Goal: Information Seeking & Learning: Learn about a topic

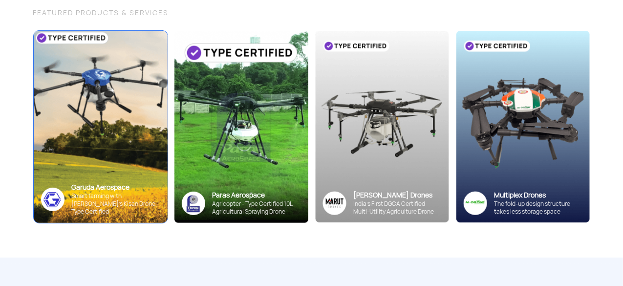
scroll to position [117, 0]
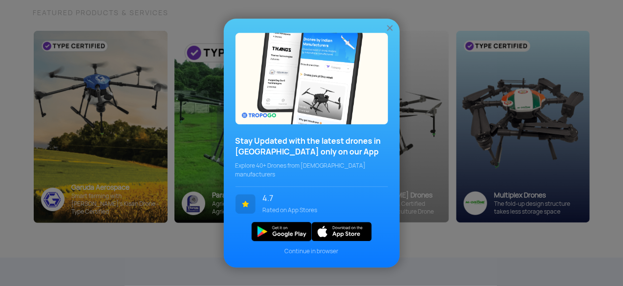
click at [297, 261] on div "Stay Updated with the latest drones in [GEOGRAPHIC_DATA] only on our App Explor…" at bounding box center [311, 143] width 623 height 286
click at [299, 247] on span "Continue in browser" at bounding box center [311, 251] width 152 height 9
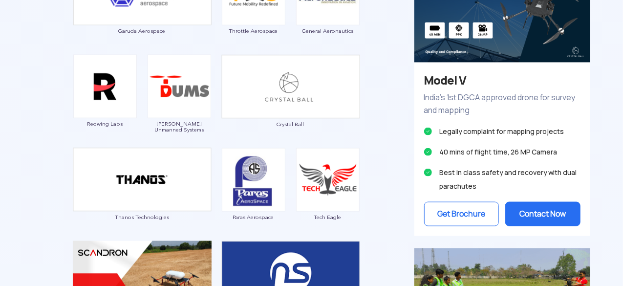
scroll to position [459, 0]
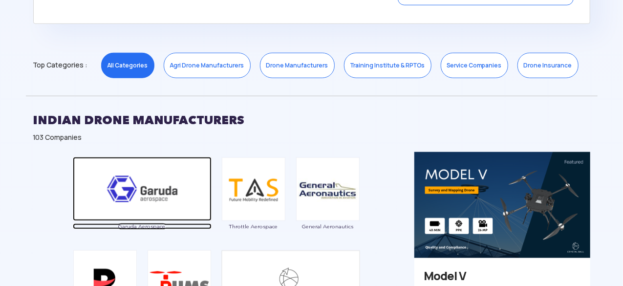
drag, startPoint x: 154, startPoint y: 192, endPoint x: 149, endPoint y: 226, distance: 34.1
click at [149, 226] on span "Garuda Aerospace" at bounding box center [142, 226] width 139 height 6
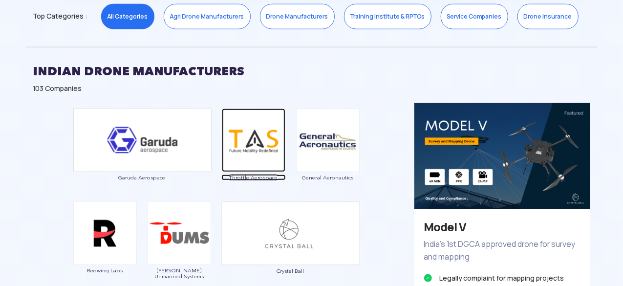
click at [259, 175] on span "Throttle Aerospace" at bounding box center [253, 177] width 64 height 6
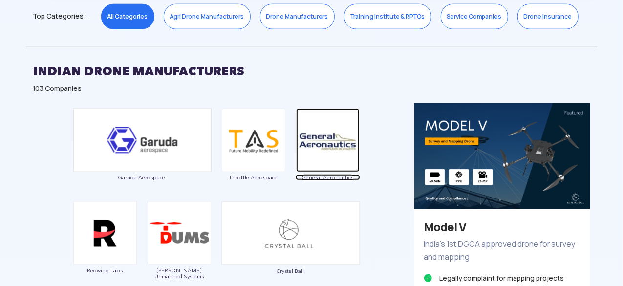
click at [323, 174] on span "General Aeronautics" at bounding box center [328, 177] width 64 height 6
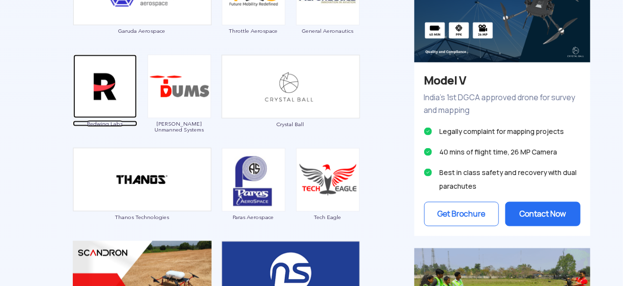
click at [106, 124] on span "Redwing Labs" at bounding box center [105, 124] width 64 height 6
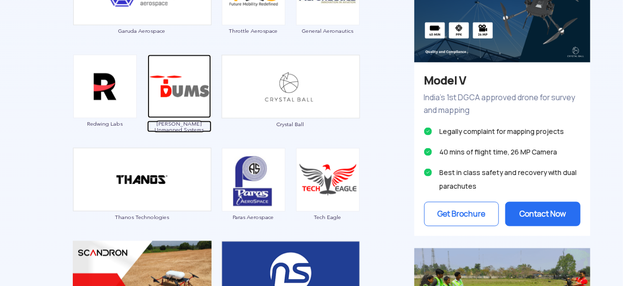
click at [196, 125] on span "[PERSON_NAME] Unmanned Systems" at bounding box center [179, 127] width 64 height 12
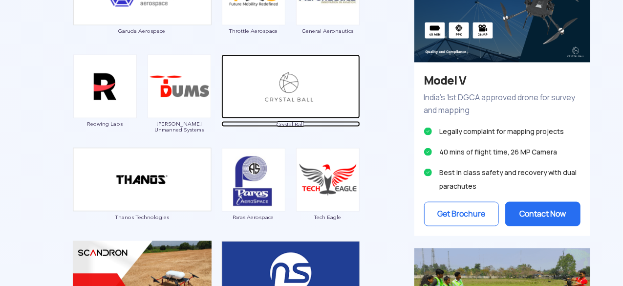
click at [295, 122] on span "Crystal Ball" at bounding box center [290, 124] width 139 height 6
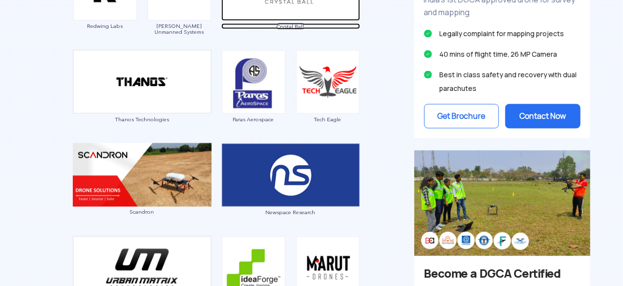
scroll to position [801, 0]
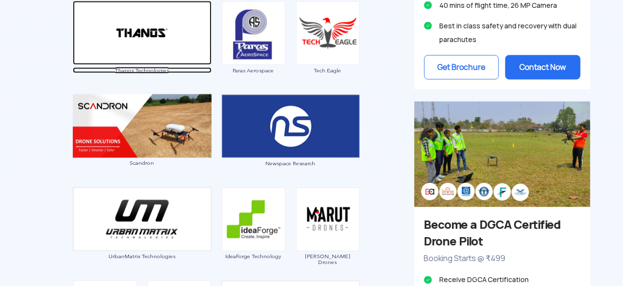
click at [156, 68] on span "Thanos Technologies" at bounding box center [142, 70] width 139 height 6
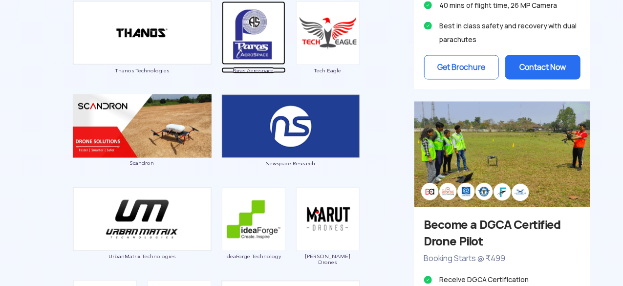
click at [260, 70] on span "Paras Aerospace" at bounding box center [253, 70] width 64 height 6
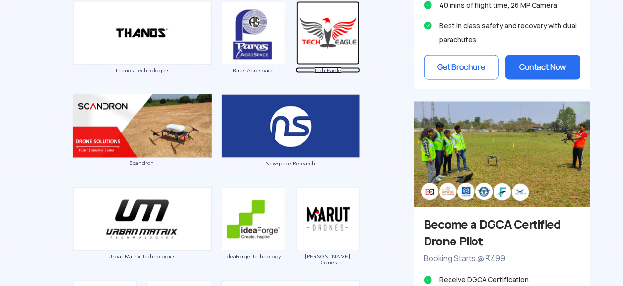
click at [326, 67] on span "Tech Eagle" at bounding box center [328, 70] width 64 height 6
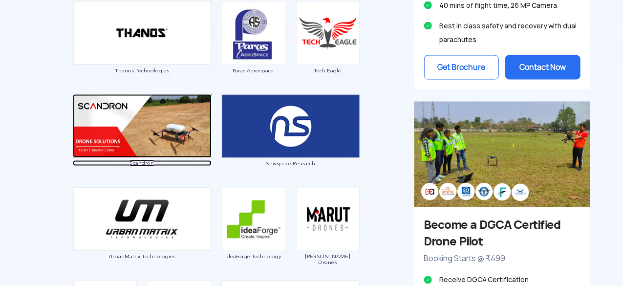
click at [143, 164] on span "Scandron" at bounding box center [142, 163] width 139 height 6
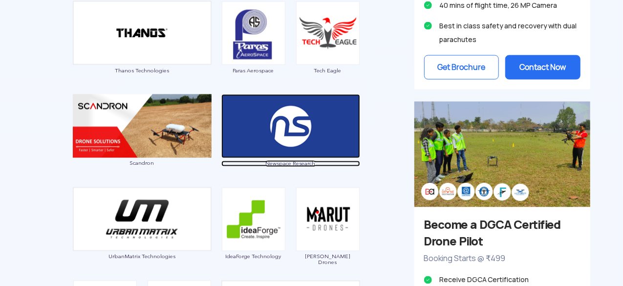
click at [283, 165] on span "Newspace Research" at bounding box center [290, 164] width 139 height 6
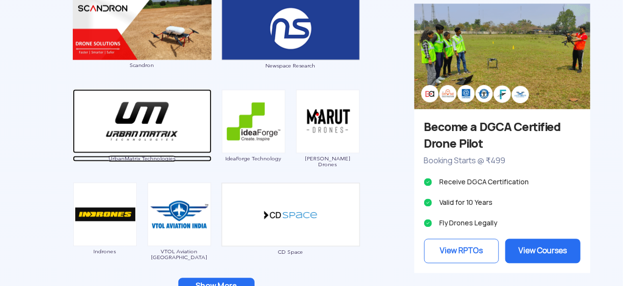
click at [150, 156] on span "UrbanMatrix Technologies" at bounding box center [142, 159] width 139 height 6
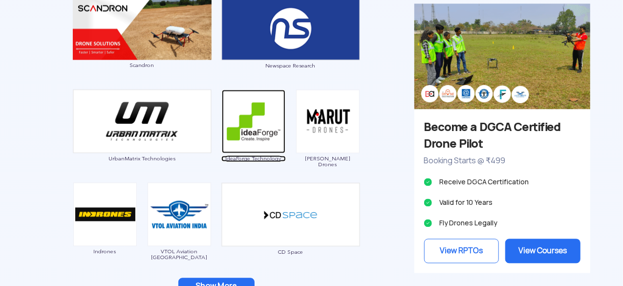
click at [250, 157] on span "IdeaForge Technology" at bounding box center [253, 159] width 64 height 6
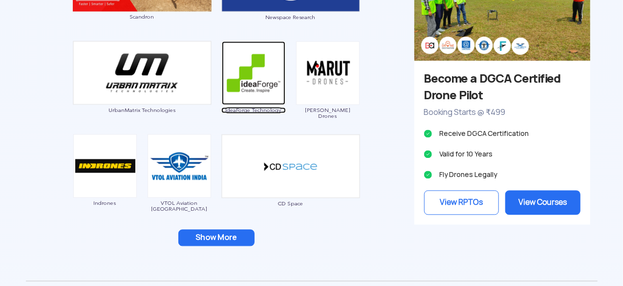
scroll to position [997, 0]
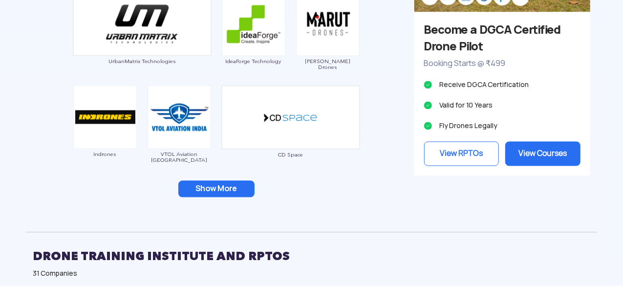
click at [318, 59] on span "[PERSON_NAME] Drones" at bounding box center [328, 64] width 64 height 12
click at [325, 23] on img at bounding box center [328, 24] width 64 height 64
drag, startPoint x: 326, startPoint y: 61, endPoint x: 316, endPoint y: 61, distance: 10.3
click at [326, 61] on span "[PERSON_NAME] Drones" at bounding box center [328, 64] width 64 height 12
drag, startPoint x: 306, startPoint y: 61, endPoint x: 414, endPoint y: 46, distance: 109.4
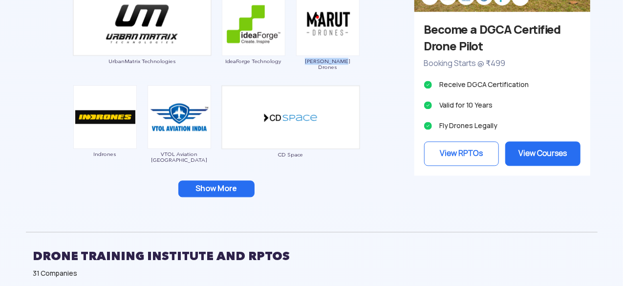
click at [354, 62] on span "[PERSON_NAME] Drones" at bounding box center [328, 64] width 64 height 12
copy span "[PERSON_NAME] Drones"
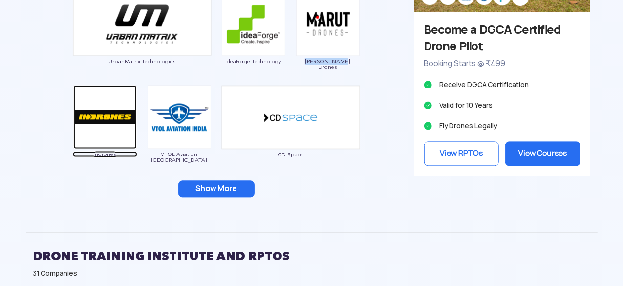
click at [106, 151] on span "Indrones" at bounding box center [105, 154] width 64 height 6
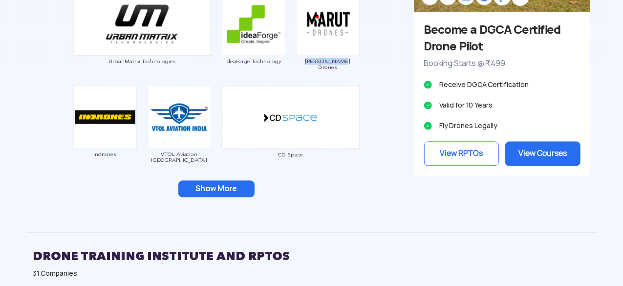
click at [220, 184] on button "Show More" at bounding box center [216, 188] width 76 height 17
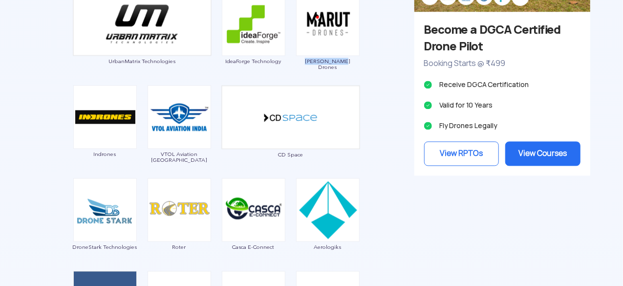
scroll to position [1045, 0]
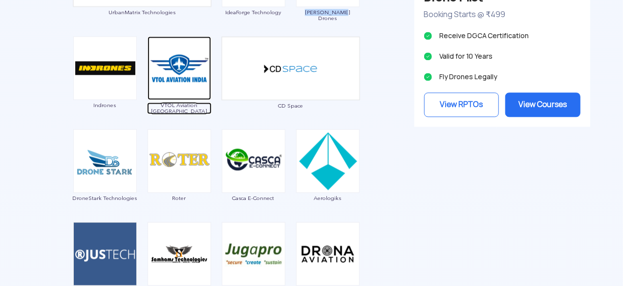
click at [182, 103] on span "VTOL Aviation [GEOGRAPHIC_DATA]" at bounding box center [179, 108] width 64 height 12
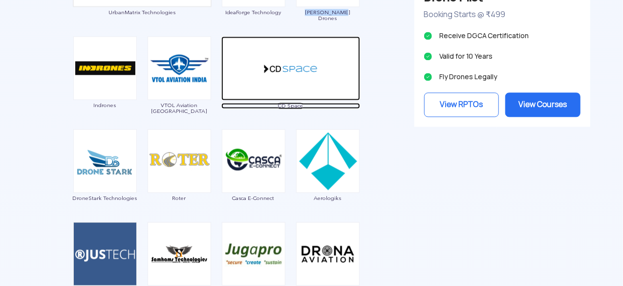
click at [295, 104] on span "CD Space" at bounding box center [290, 106] width 139 height 6
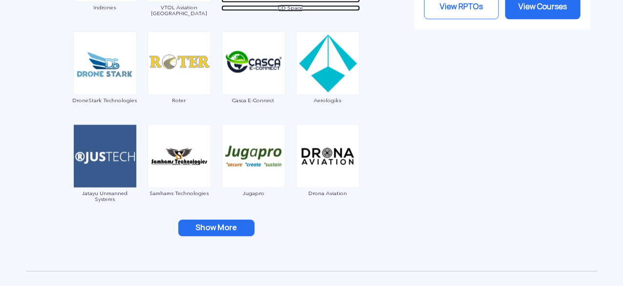
scroll to position [1192, 0]
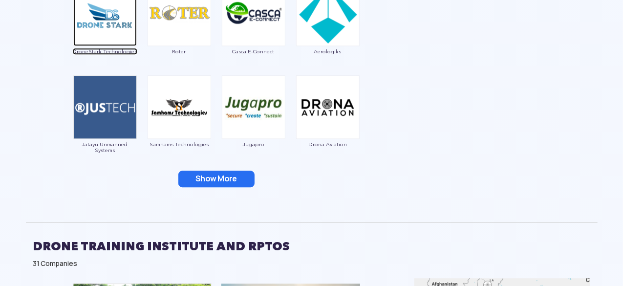
click at [111, 49] on span "DroneStark Technologies" at bounding box center [105, 51] width 64 height 6
drag, startPoint x: 172, startPoint y: 50, endPoint x: 189, endPoint y: 50, distance: 16.6
click at [189, 50] on span "Roter" at bounding box center [179, 51] width 64 height 6
copy span "Roter"
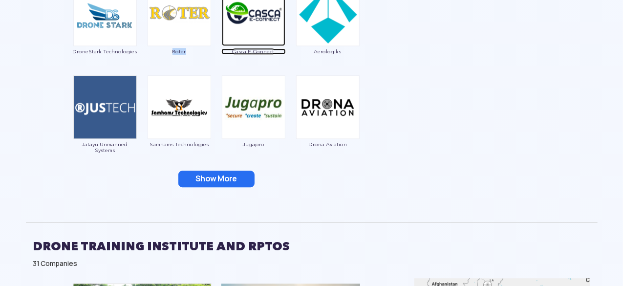
click at [247, 50] on span "Casca E-Connect" at bounding box center [253, 51] width 64 height 6
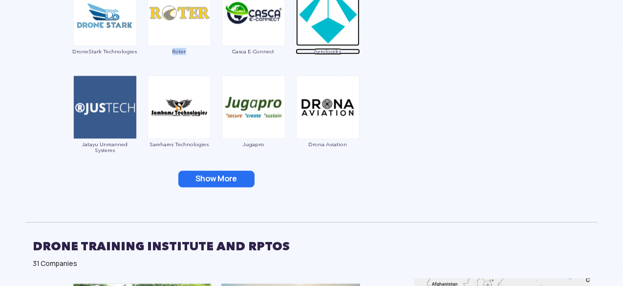
click at [325, 49] on span "Aerologiks" at bounding box center [328, 51] width 64 height 6
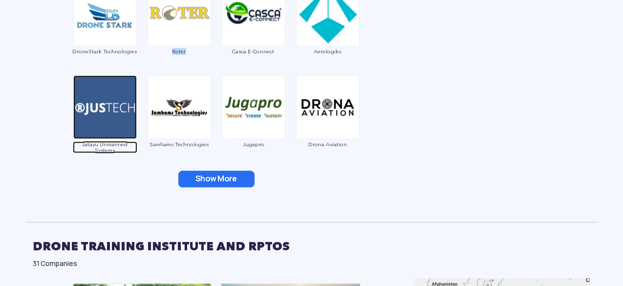
click at [95, 142] on span "Jatayu Unmanned Systems" at bounding box center [105, 147] width 64 height 12
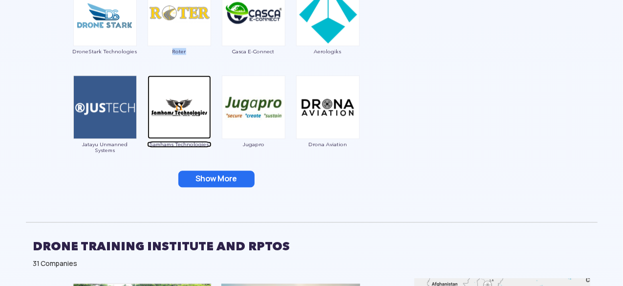
click at [189, 143] on span "Samhams Technologies" at bounding box center [179, 144] width 64 height 6
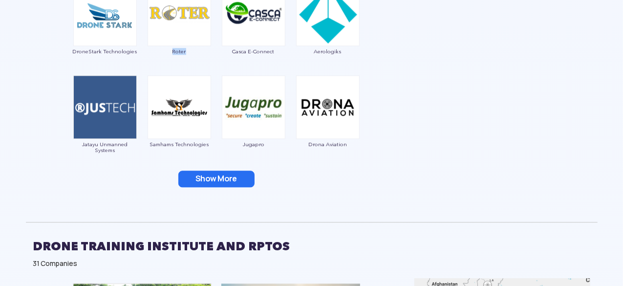
click at [215, 183] on button "Show More" at bounding box center [216, 178] width 76 height 17
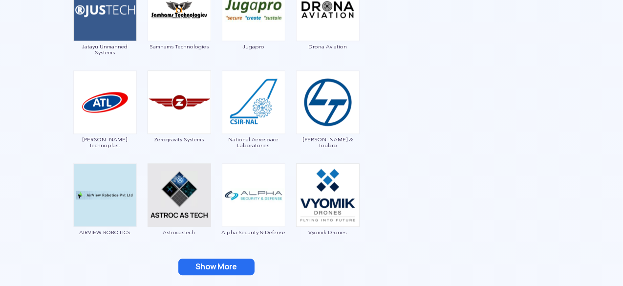
scroll to position [1387, 0]
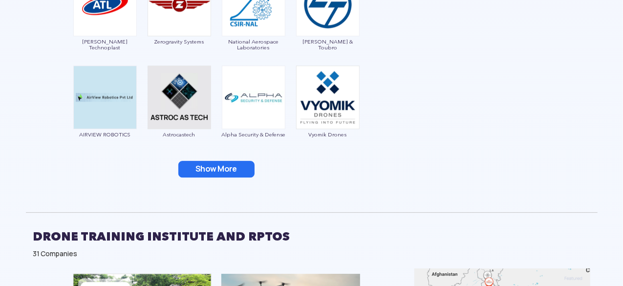
click at [208, 173] on button "Show More" at bounding box center [216, 169] width 76 height 17
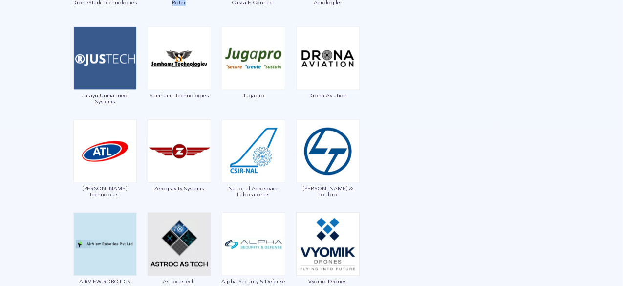
scroll to position [1192, 0]
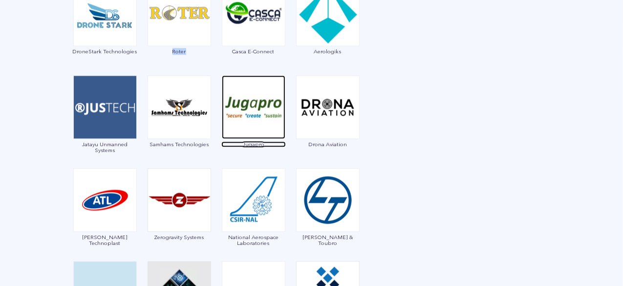
click at [250, 146] on span "Jugapro" at bounding box center [253, 144] width 64 height 6
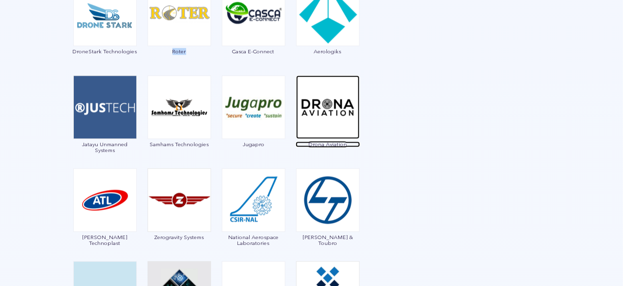
click at [330, 144] on span "Drona Aviation" at bounding box center [328, 144] width 64 height 6
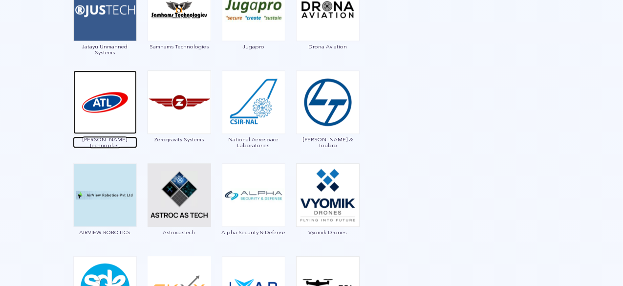
click at [107, 141] on span "[PERSON_NAME] Technoplast" at bounding box center [105, 142] width 64 height 12
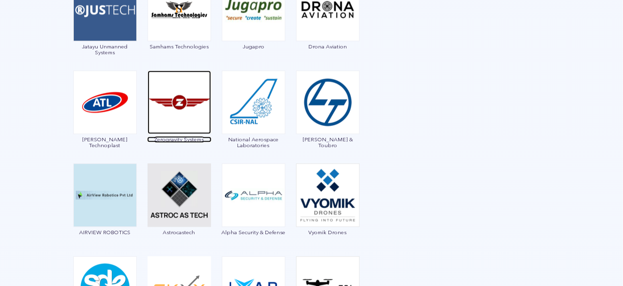
click at [173, 136] on span "Zerogravity Systems" at bounding box center [179, 139] width 64 height 6
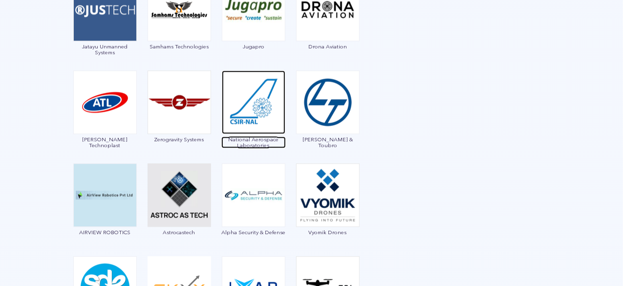
click at [249, 142] on span "National Aerospace Laboratories" at bounding box center [253, 142] width 64 height 12
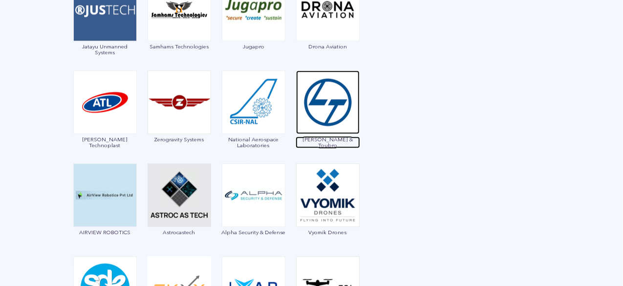
click at [322, 140] on span "[PERSON_NAME] & Toubro" at bounding box center [328, 142] width 64 height 12
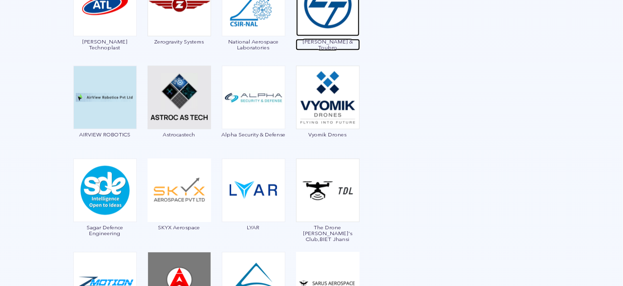
scroll to position [1436, 0]
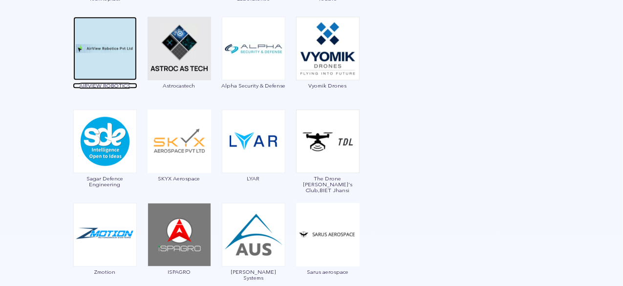
click at [114, 84] on span "AIRVIEW ROBOTICS" at bounding box center [105, 86] width 64 height 6
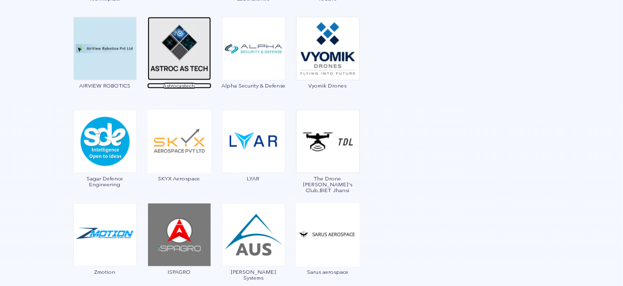
click at [174, 85] on span "Astrocastech" at bounding box center [179, 86] width 64 height 6
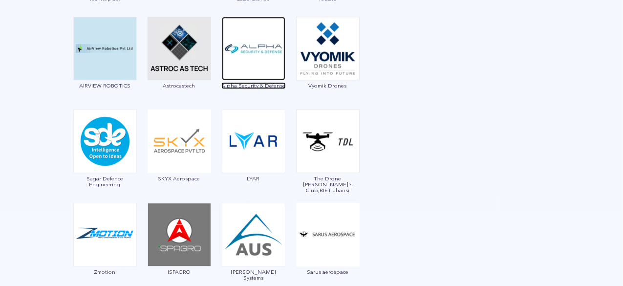
click at [248, 85] on span "Alpha Security & Defense" at bounding box center [253, 86] width 64 height 6
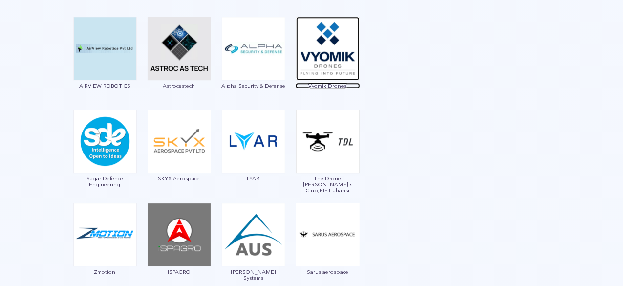
click at [319, 84] on span "Vyomik Drones" at bounding box center [328, 86] width 64 height 6
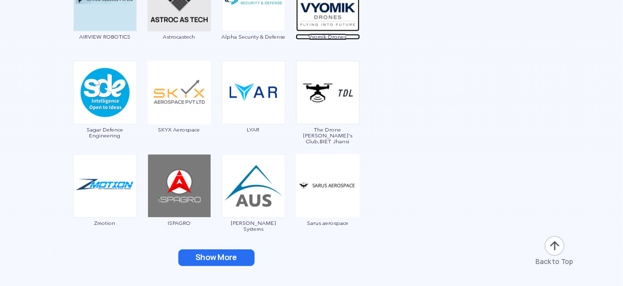
scroll to position [1534, 0]
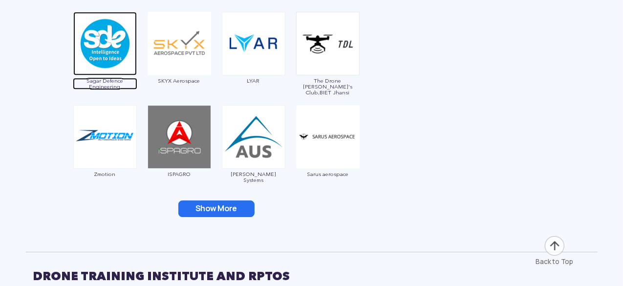
click at [101, 79] on span "Sagar Defence Engineering" at bounding box center [105, 84] width 64 height 12
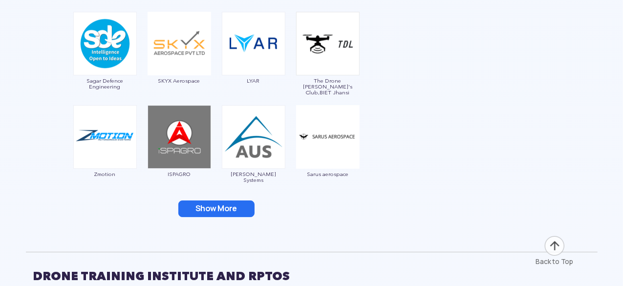
click at [220, 209] on button "Show More" at bounding box center [216, 208] width 76 height 17
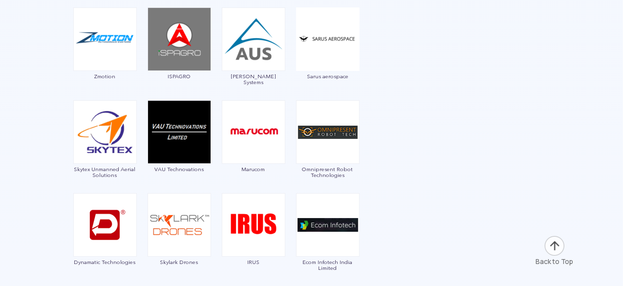
scroll to position [1729, 0]
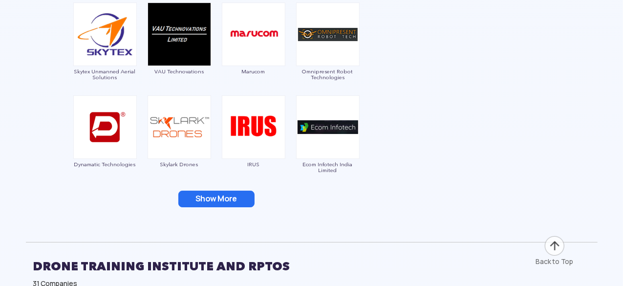
click at [225, 198] on button "Show More" at bounding box center [216, 199] width 76 height 17
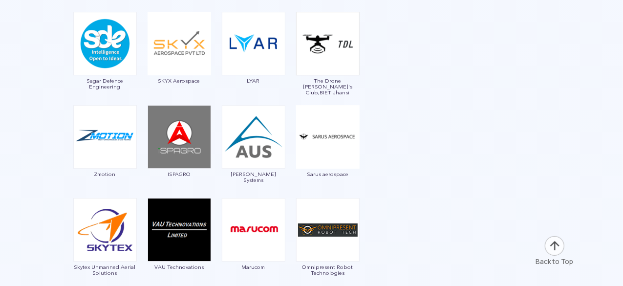
scroll to position [1485, 0]
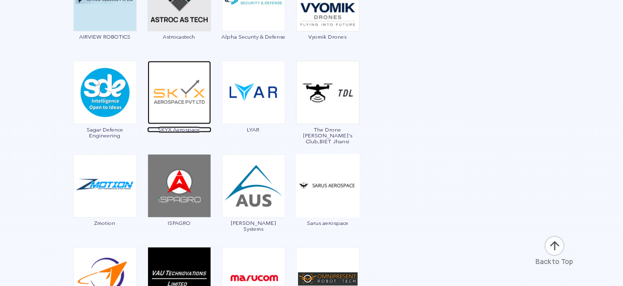
click at [170, 128] on span "SKYX Aerospace" at bounding box center [179, 130] width 64 height 6
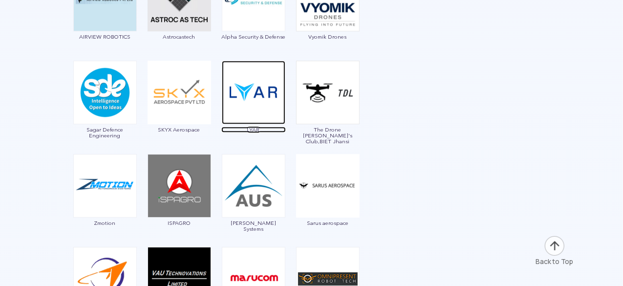
click at [255, 128] on span "LYAR" at bounding box center [253, 130] width 64 height 6
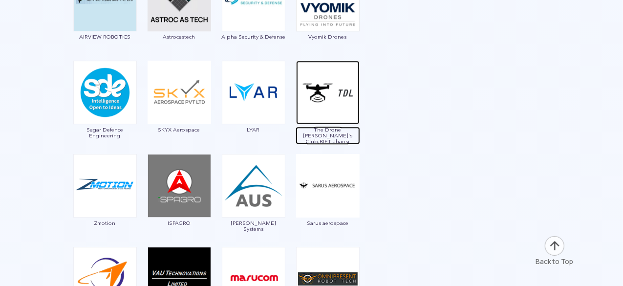
click at [320, 132] on span "The Drone [PERSON_NAME]'s Club,BIET Jhansi" at bounding box center [328, 136] width 64 height 18
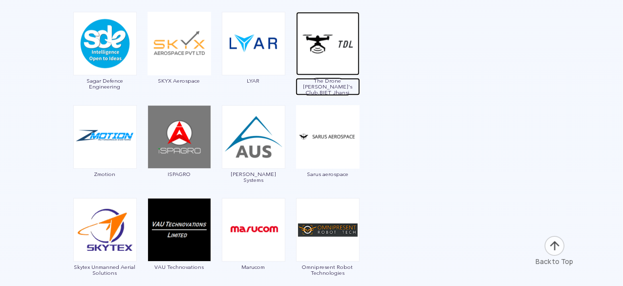
scroll to position [1583, 0]
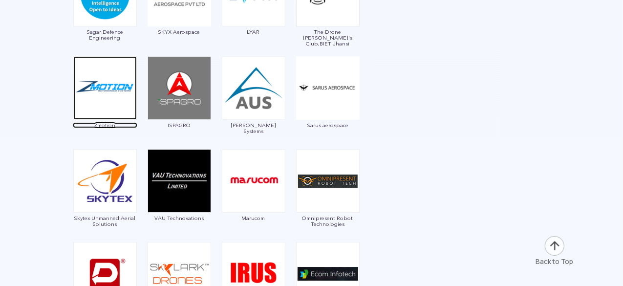
click at [109, 122] on span "Zmotion" at bounding box center [105, 125] width 64 height 6
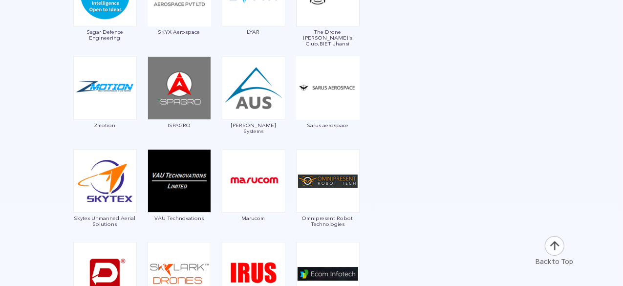
click at [185, 124] on span "ISPAGRO" at bounding box center [179, 125] width 64 height 6
drag, startPoint x: 188, startPoint y: 126, endPoint x: 204, endPoint y: 126, distance: 15.6
click at [202, 126] on span "ISPAGRO" at bounding box center [179, 125] width 64 height 6
copy span "ISPAGRO"
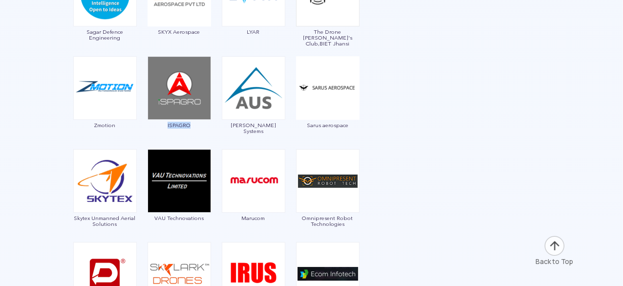
drag, startPoint x: 164, startPoint y: 125, endPoint x: 194, endPoint y: 126, distance: 30.8
click at [192, 125] on span "ISPAGRO" at bounding box center [179, 125] width 64 height 6
copy span "ISPAGRO"
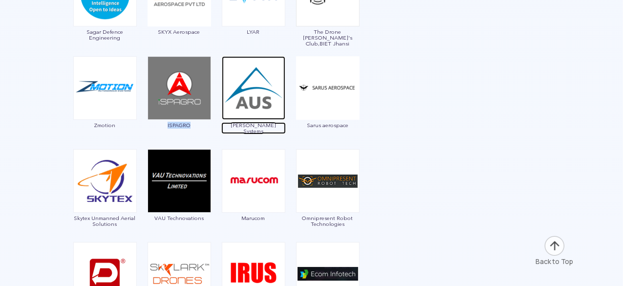
click at [255, 123] on span "[PERSON_NAME] Systems" at bounding box center [253, 128] width 64 height 12
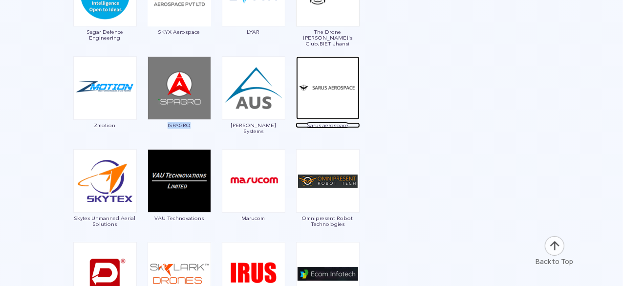
click at [332, 124] on span "Sarus aerospace" at bounding box center [328, 125] width 64 height 6
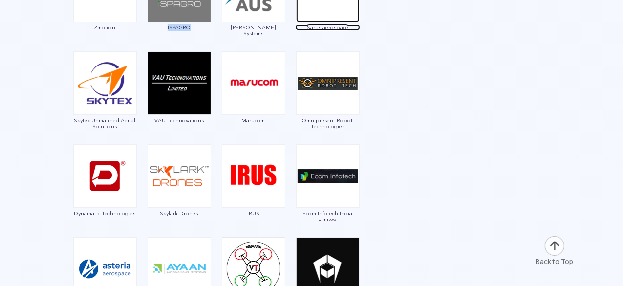
scroll to position [1729, 0]
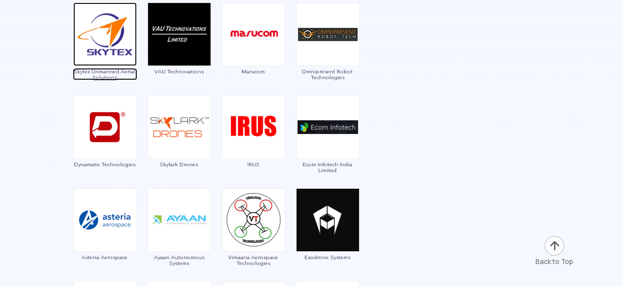
click at [109, 77] on span "Skytex Unmanned Aerial Solutions" at bounding box center [105, 74] width 64 height 12
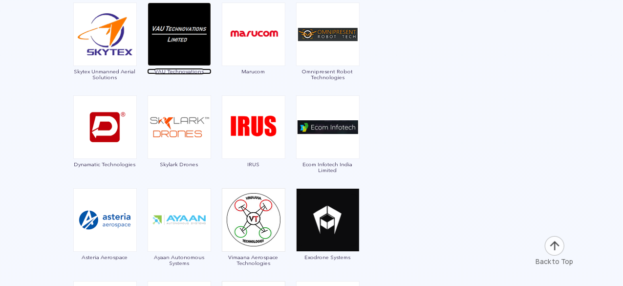
click at [180, 71] on span "VAU Technovations" at bounding box center [179, 71] width 64 height 6
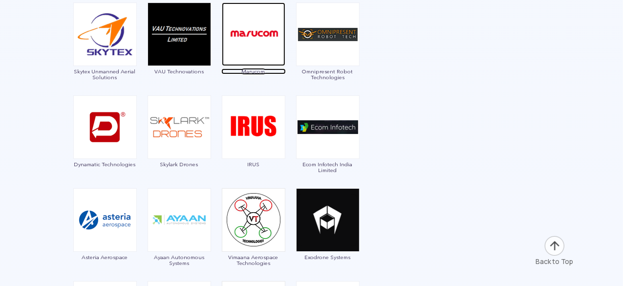
click at [247, 70] on span "Marucom" at bounding box center [253, 71] width 64 height 6
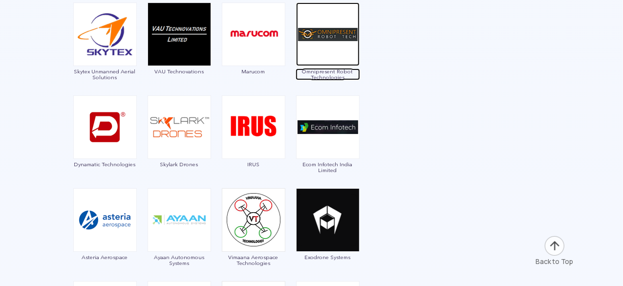
click at [331, 74] on span "Omnipresent Robot Technologies" at bounding box center [328, 74] width 64 height 12
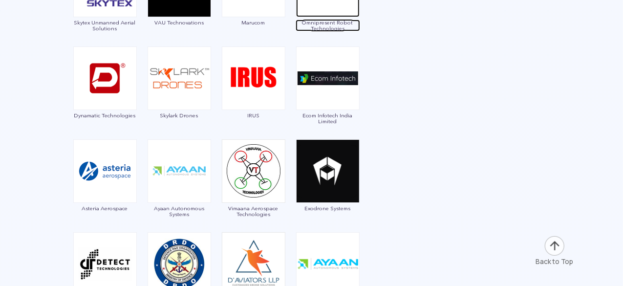
scroll to position [1827, 0]
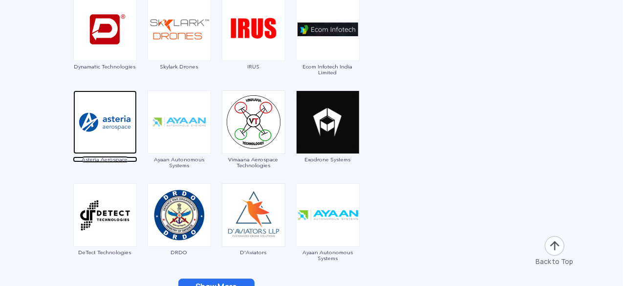
click at [100, 159] on span "Asteria Aerospace" at bounding box center [105, 159] width 64 height 6
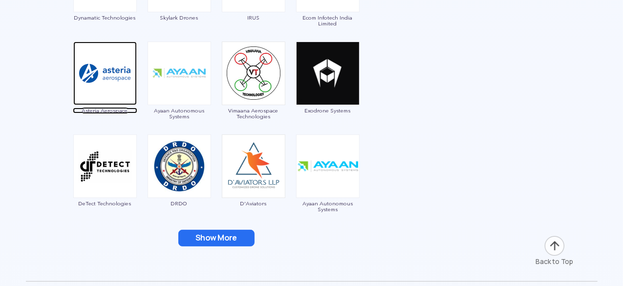
scroll to position [1925, 0]
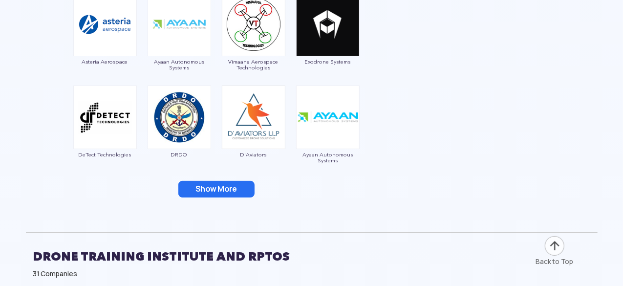
click at [217, 186] on button "Show More" at bounding box center [216, 189] width 76 height 17
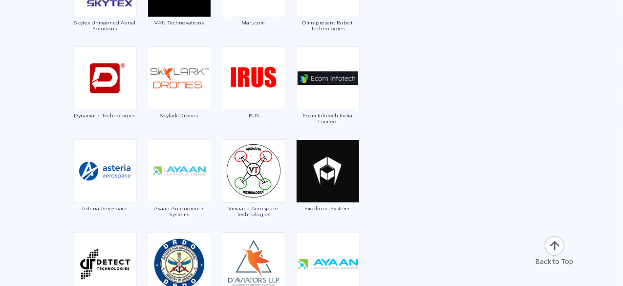
scroll to position [1876, 0]
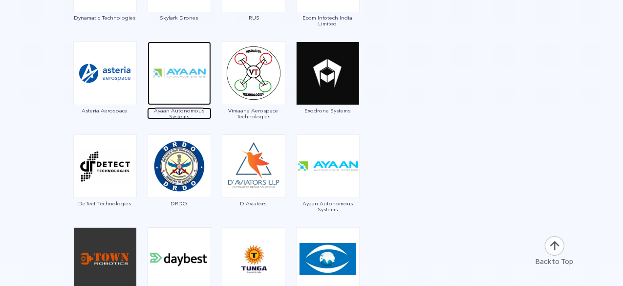
click at [171, 111] on span "Ayaan Autonomous Systems" at bounding box center [179, 113] width 64 height 12
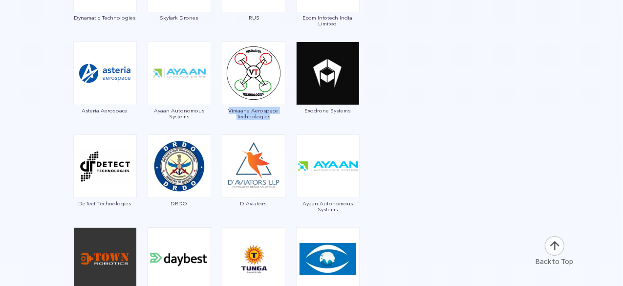
drag, startPoint x: 229, startPoint y: 109, endPoint x: 310, endPoint y: 108, distance: 81.1
click at [277, 116] on span "Vimaana Aerospace Technologies" at bounding box center [253, 113] width 64 height 12
copy span "Vimaana Aerospace Technologies"
click at [328, 109] on span "Exodrone Systems" at bounding box center [328, 110] width 64 height 6
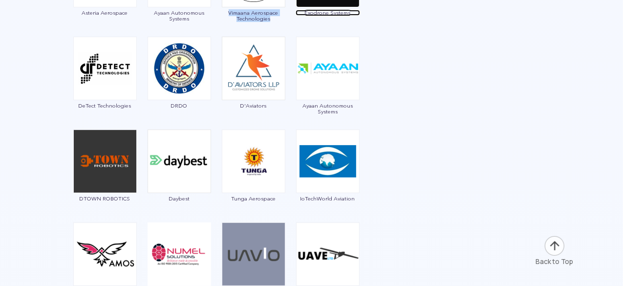
scroll to position [2022, 0]
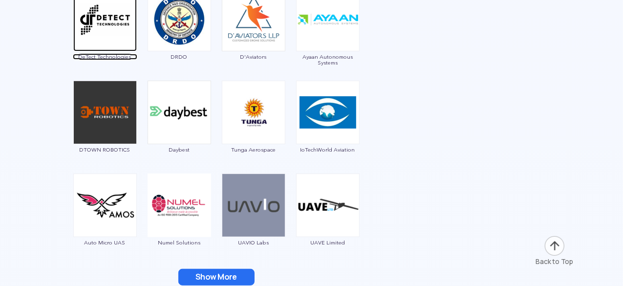
click at [104, 55] on span "DeTect Technologies" at bounding box center [105, 57] width 64 height 6
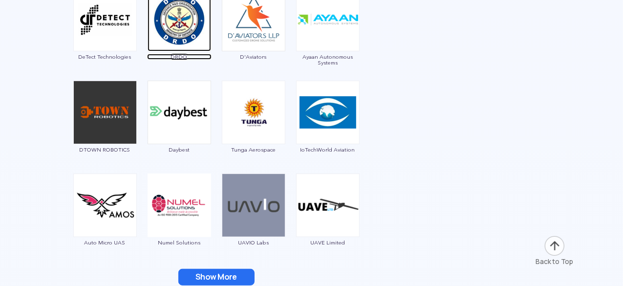
click at [184, 54] on span "DRDO" at bounding box center [179, 57] width 64 height 6
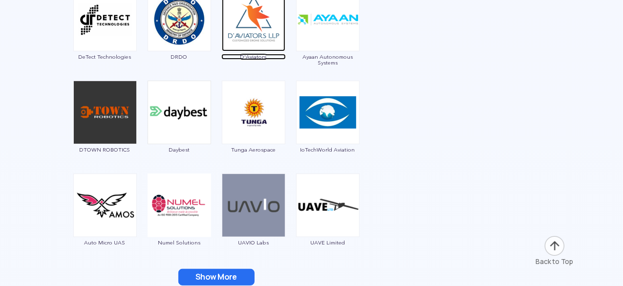
click at [261, 54] on span "D'Aviators" at bounding box center [253, 57] width 64 height 6
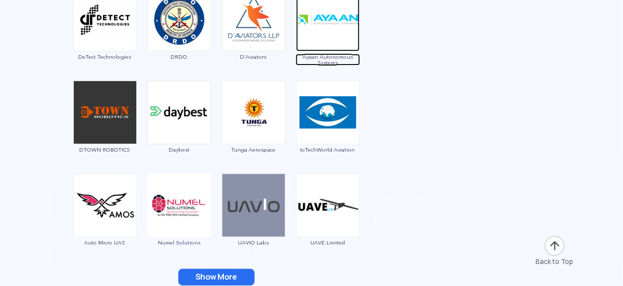
click at [332, 59] on span "Ayaan Autonomous Systems" at bounding box center [328, 60] width 64 height 12
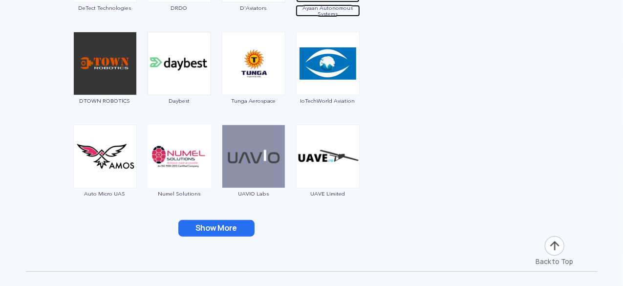
scroll to position [2120, 0]
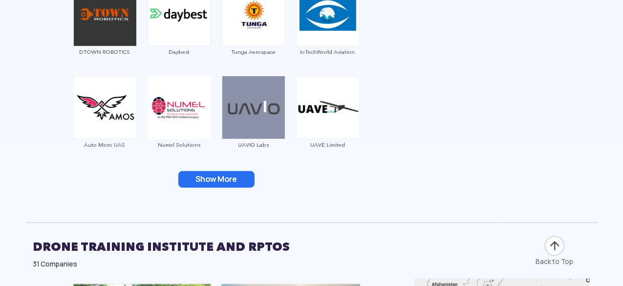
click at [240, 174] on button "Show More" at bounding box center [216, 179] width 76 height 17
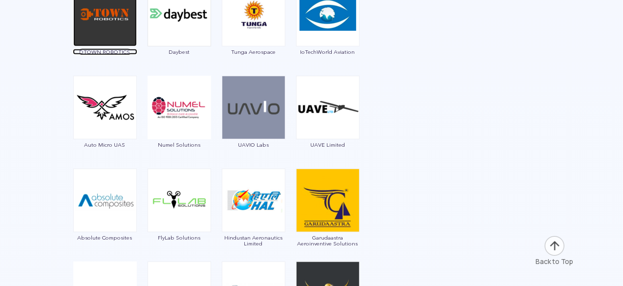
click at [112, 50] on span "DTOWN ROBOTICS" at bounding box center [105, 52] width 64 height 6
click at [124, 50] on span "DTOWN ROBOTICS" at bounding box center [105, 52] width 64 height 6
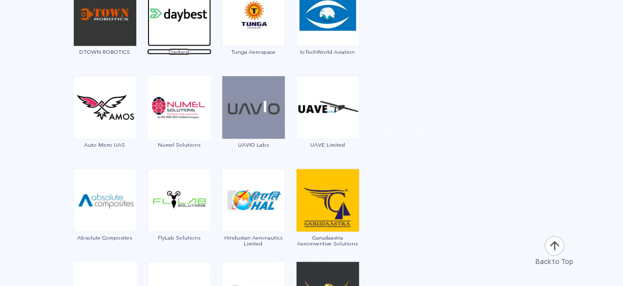
click at [185, 51] on span "Daybest" at bounding box center [179, 52] width 64 height 6
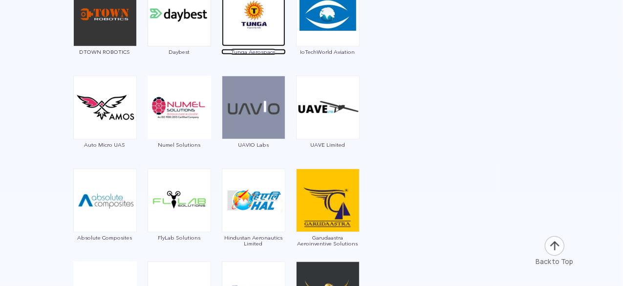
click at [248, 49] on span "Tunga Aerospace" at bounding box center [253, 52] width 64 height 6
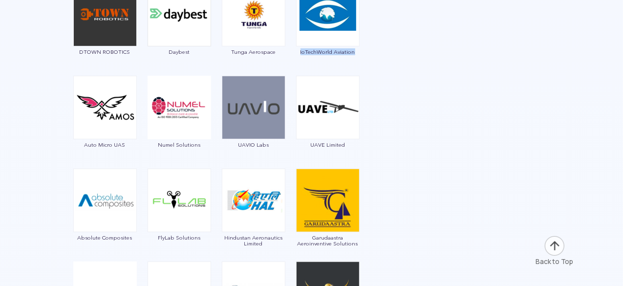
drag, startPoint x: 301, startPoint y: 51, endPoint x: 356, endPoint y: 51, distance: 55.2
click at [356, 51] on span "IoTechWorld Aviation" at bounding box center [328, 52] width 64 height 6
copy span "IoTechWorld Aviation"
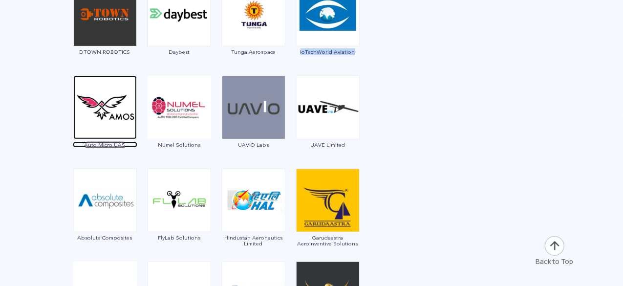
click at [110, 146] on span "Auto Micro UAS" at bounding box center [105, 145] width 64 height 6
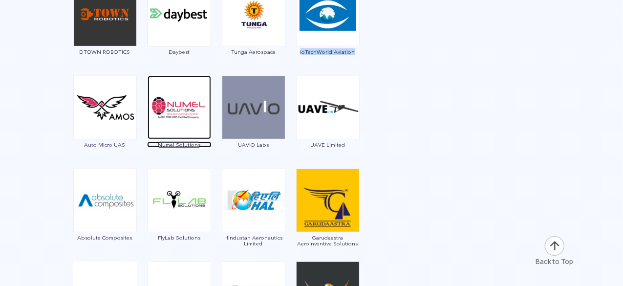
click at [172, 144] on span "Numel Solutions" at bounding box center [179, 145] width 64 height 6
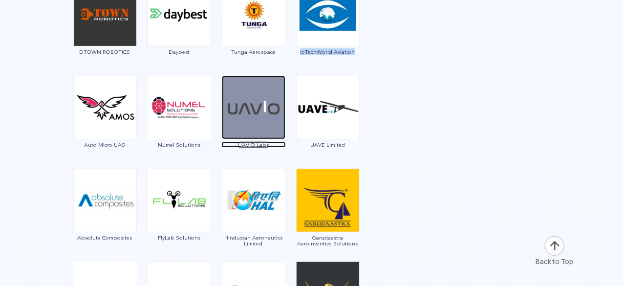
click at [251, 143] on span "UAVIO Labs" at bounding box center [253, 145] width 64 height 6
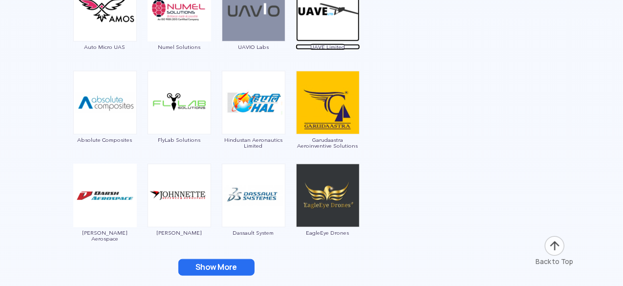
click at [321, 46] on span "UAVE Limited" at bounding box center [328, 47] width 64 height 6
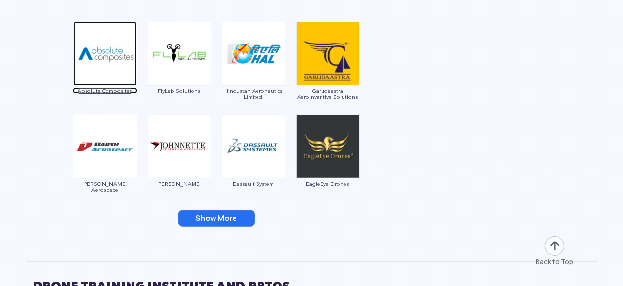
click at [106, 90] on span "Absolute Composites" at bounding box center [105, 91] width 64 height 6
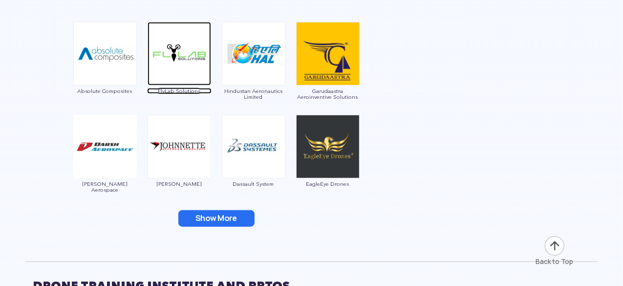
click at [171, 89] on span "FlyLab Solutions" at bounding box center [179, 91] width 64 height 6
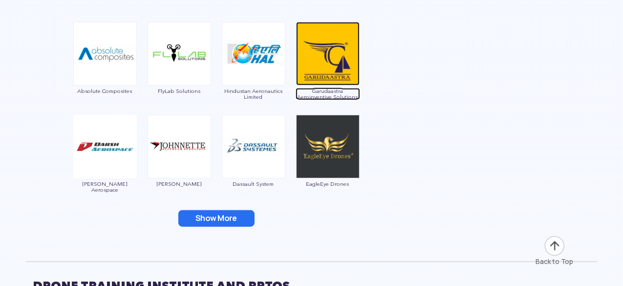
click at [328, 95] on span "Garudaastra Aeroinventive Solutions" at bounding box center [328, 94] width 64 height 12
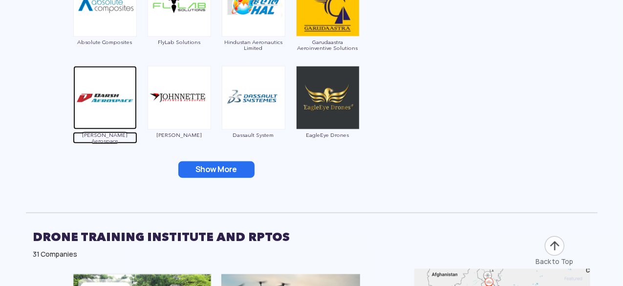
click at [106, 133] on span "[PERSON_NAME] Aerospace" at bounding box center [105, 138] width 64 height 12
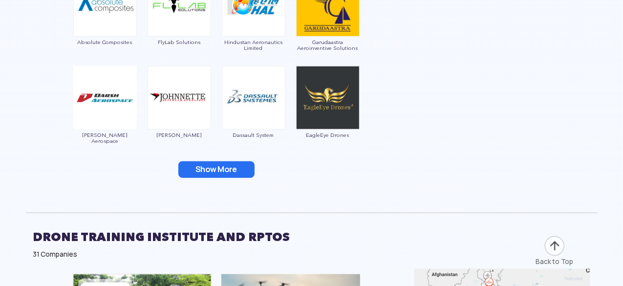
click at [210, 170] on button "Show More" at bounding box center [216, 169] width 76 height 17
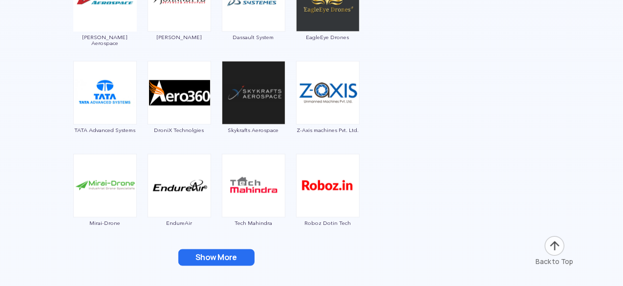
scroll to position [2364, 0]
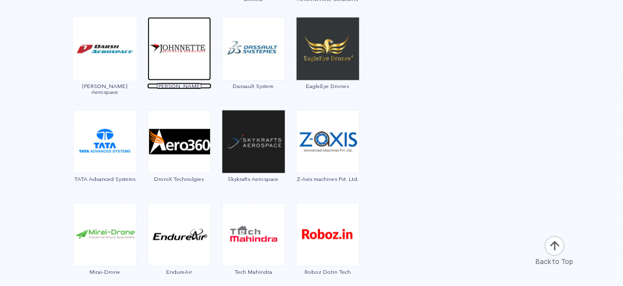
click at [173, 84] on span "[PERSON_NAME]" at bounding box center [179, 86] width 64 height 6
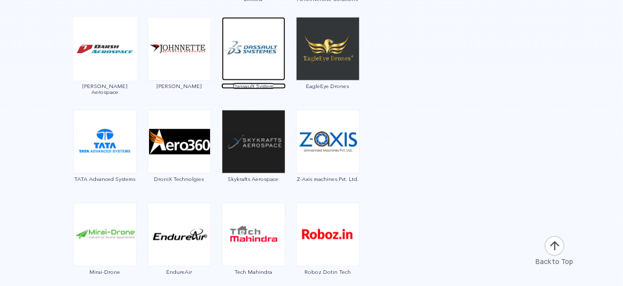
click at [247, 83] on span "Dassault System" at bounding box center [253, 86] width 64 height 6
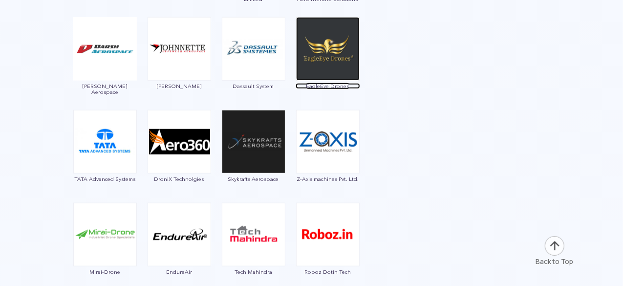
click at [335, 84] on span "EagleEye Drones" at bounding box center [328, 86] width 64 height 6
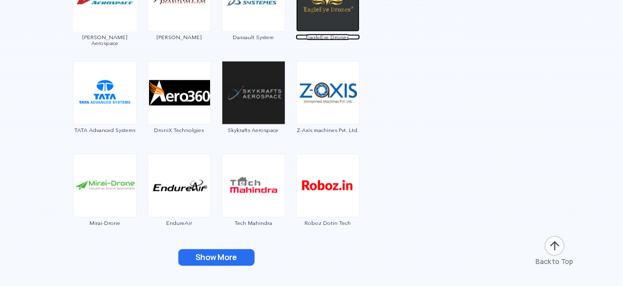
scroll to position [2462, 0]
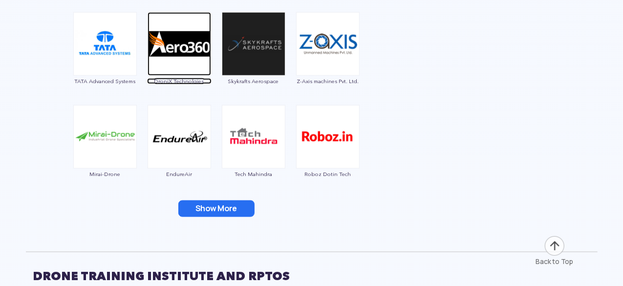
click at [187, 80] on span "DroniX Technolgies" at bounding box center [179, 81] width 64 height 6
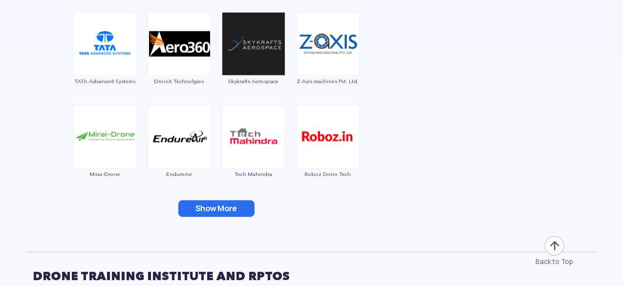
click at [236, 207] on button "Show More" at bounding box center [216, 208] width 76 height 17
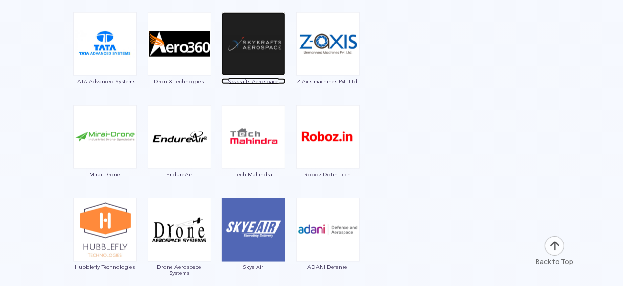
click at [261, 81] on span "Skykrafts Aerospace" at bounding box center [253, 81] width 64 height 6
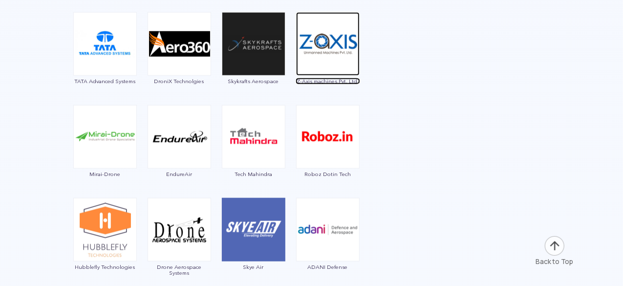
click at [316, 79] on span "Z-Axis machines Pvt. Ltd." at bounding box center [328, 81] width 64 height 6
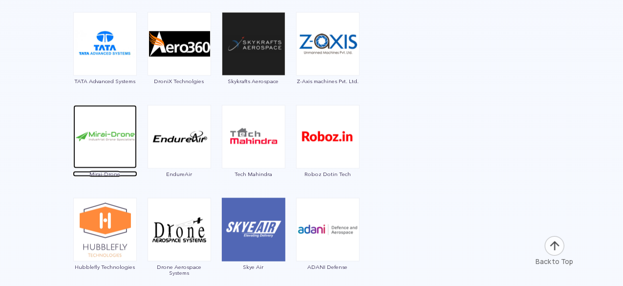
click at [107, 173] on span "Mirai-Drone" at bounding box center [105, 174] width 64 height 6
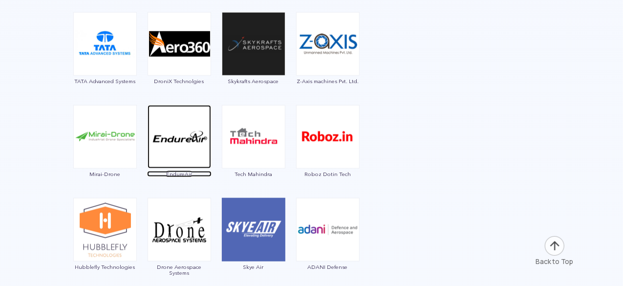
click at [176, 174] on span "EndureAir" at bounding box center [179, 174] width 64 height 6
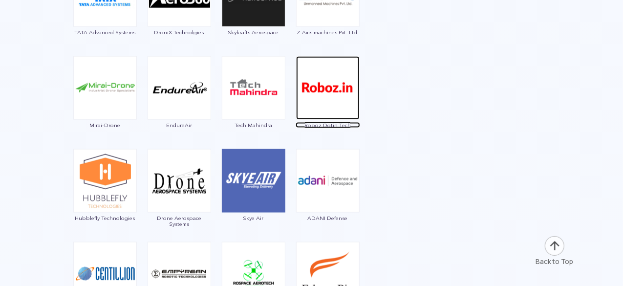
click at [327, 123] on span "Roboz Dotin Tech" at bounding box center [328, 125] width 64 height 6
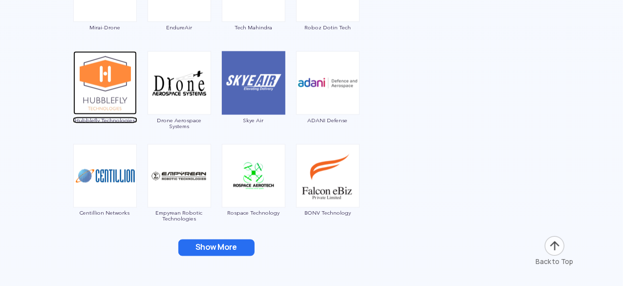
click at [106, 120] on span "Hubblefly Technologies" at bounding box center [105, 120] width 64 height 6
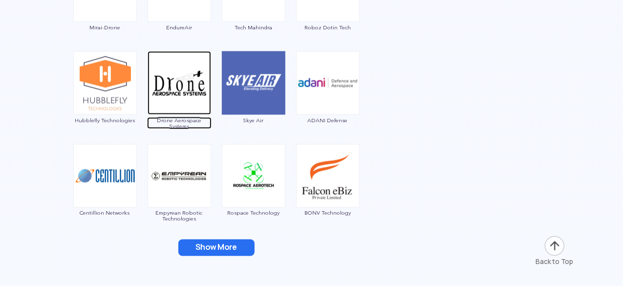
click at [164, 120] on span "Drone Aerospace Systems" at bounding box center [179, 123] width 64 height 12
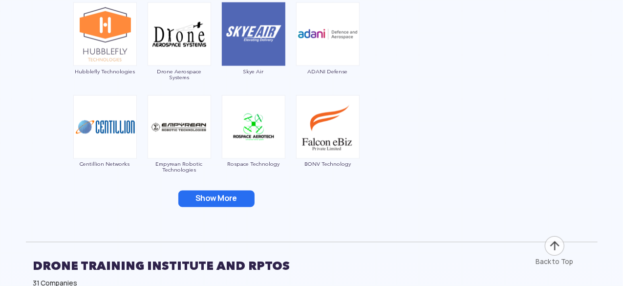
click at [208, 202] on button "Show More" at bounding box center [216, 199] width 76 height 17
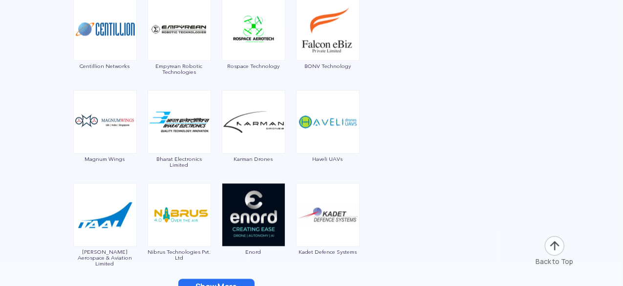
scroll to position [2902, 0]
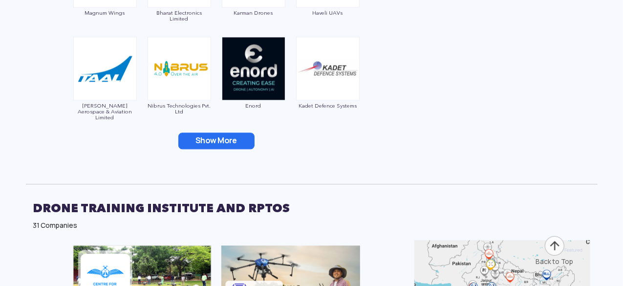
click at [218, 137] on button "Show More" at bounding box center [216, 140] width 76 height 17
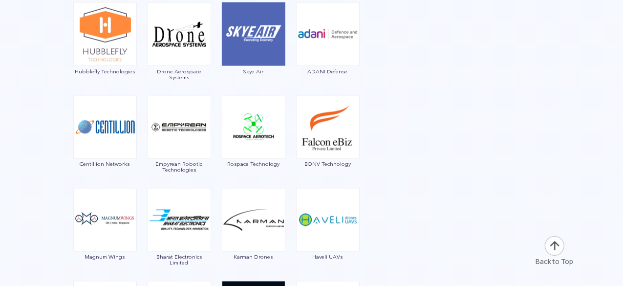
scroll to position [2609, 0]
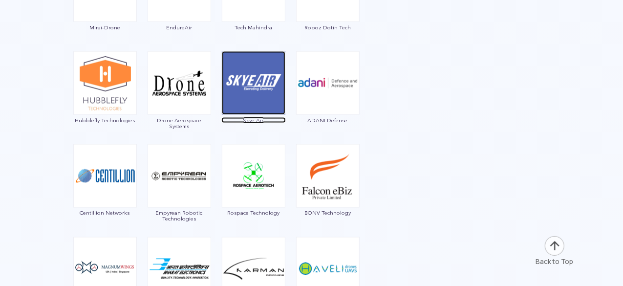
click at [249, 121] on span "Skye Air" at bounding box center [253, 120] width 64 height 6
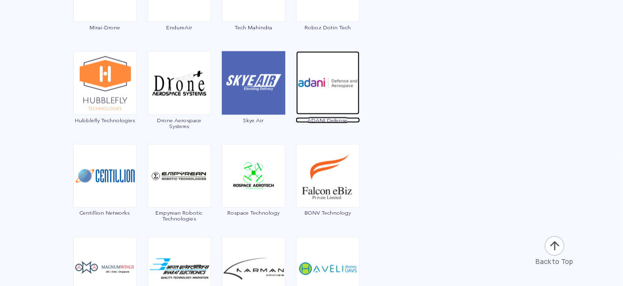
click at [323, 121] on span "ADANI Defense" at bounding box center [328, 120] width 64 height 6
click at [334, 118] on span "ADANI Defense" at bounding box center [328, 120] width 64 height 6
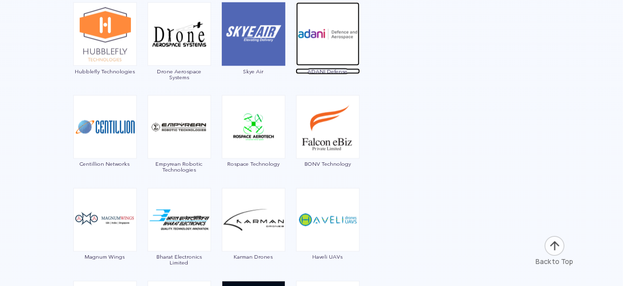
scroll to position [2706, 0]
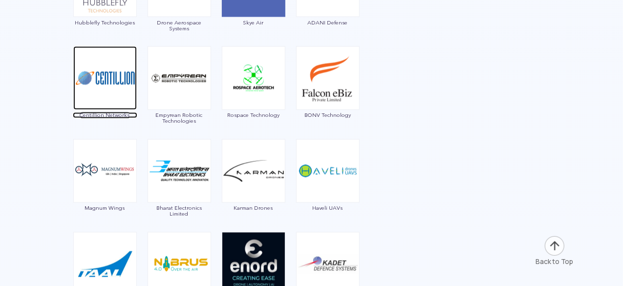
click at [109, 114] on span "Centillion Networks" at bounding box center [105, 115] width 64 height 6
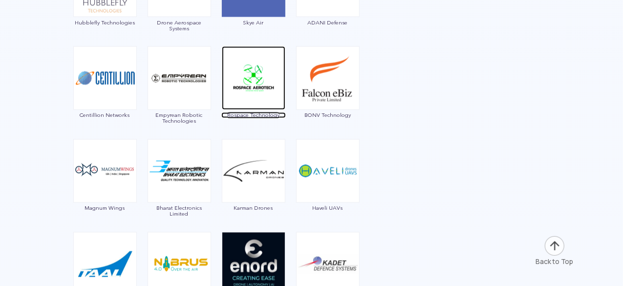
click at [247, 116] on span "Rospace Technology" at bounding box center [253, 115] width 64 height 6
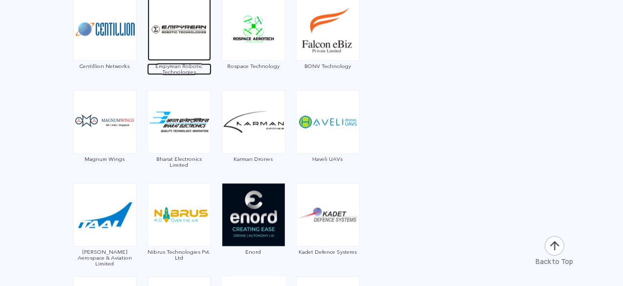
click at [186, 72] on span "Empyrean Robotic Technologies" at bounding box center [179, 70] width 64 height 12
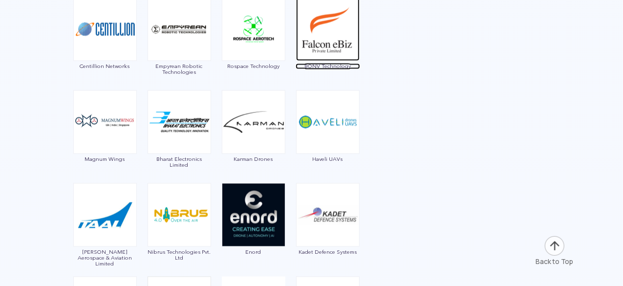
click at [321, 67] on span "BONV Technology" at bounding box center [328, 67] width 64 height 6
click at [313, 64] on span "BONV Technology" at bounding box center [328, 67] width 64 height 6
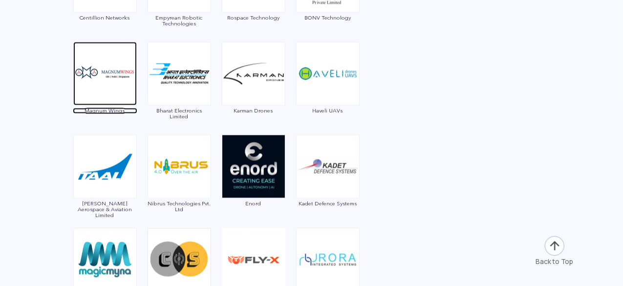
drag, startPoint x: 107, startPoint y: 108, endPoint x: 96, endPoint y: 107, distance: 11.8
click at [96, 107] on span "Magnum Wings" at bounding box center [105, 110] width 64 height 6
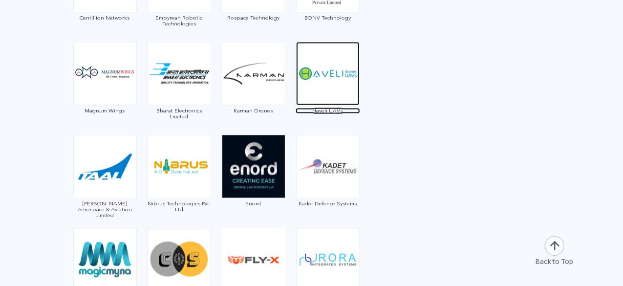
click at [327, 107] on span "Haveli UAVs" at bounding box center [328, 110] width 64 height 6
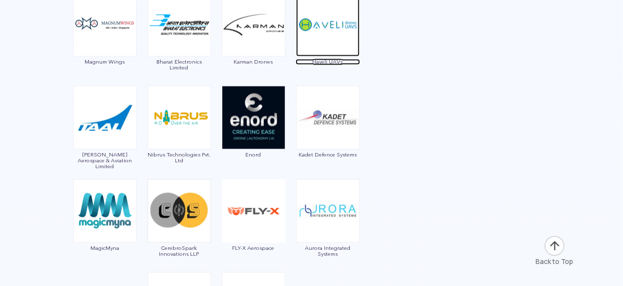
scroll to position [2902, 0]
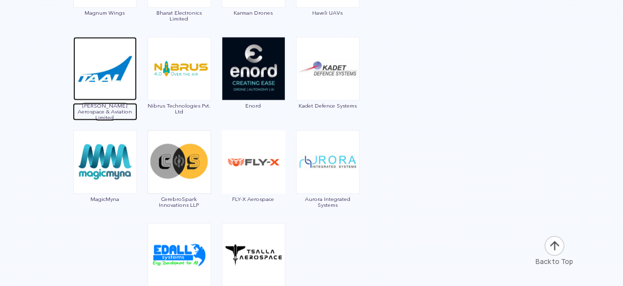
click at [102, 108] on span "[PERSON_NAME] Aerospace & Aviation Limited" at bounding box center [105, 112] width 64 height 18
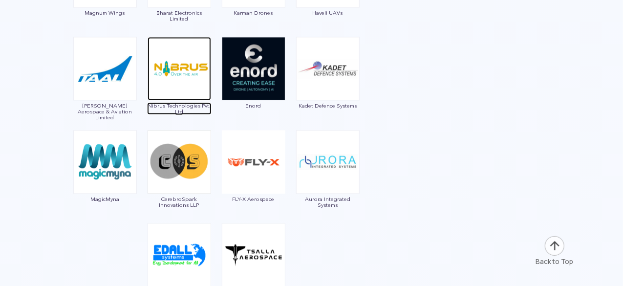
click at [177, 104] on span "Nibrus Technologies Pvt. Ltd" at bounding box center [179, 109] width 64 height 12
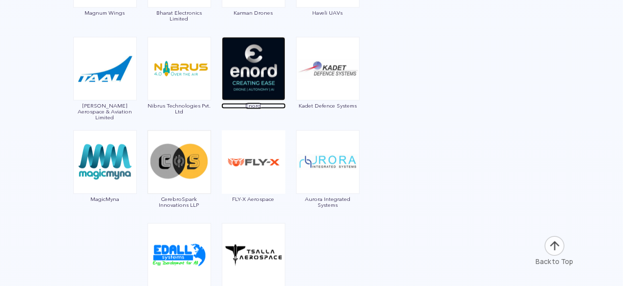
click at [250, 105] on span "Enord" at bounding box center [253, 106] width 64 height 6
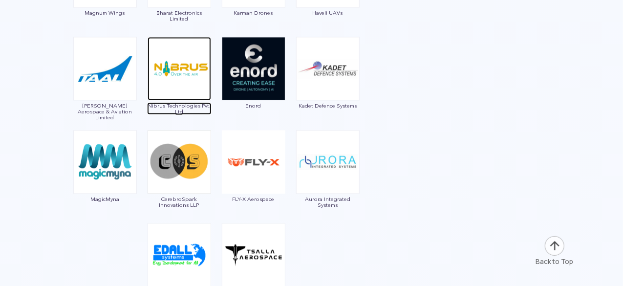
click at [166, 105] on span "Nibrus Technologies Pvt. Ltd" at bounding box center [179, 109] width 64 height 12
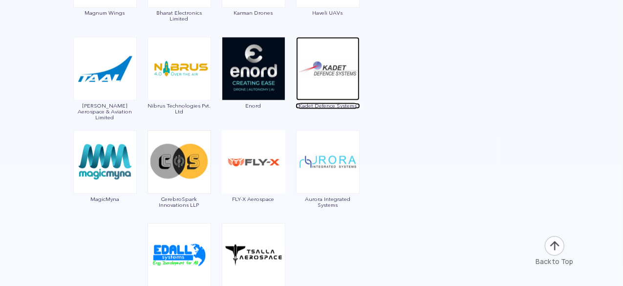
click at [326, 104] on span "Kadet Defence Systems" at bounding box center [328, 106] width 64 height 6
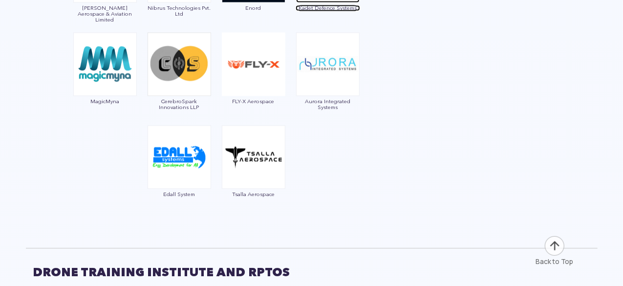
scroll to position [2951, 0]
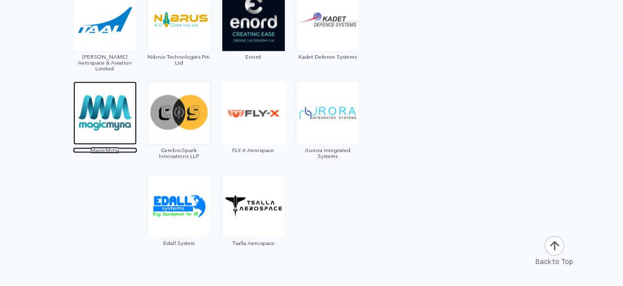
click at [102, 151] on span "MagicMyna" at bounding box center [105, 150] width 64 height 6
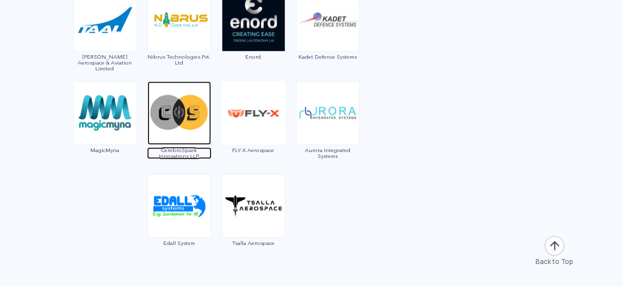
click at [169, 148] on span "CerebroSpark Innovations LLP" at bounding box center [179, 153] width 64 height 12
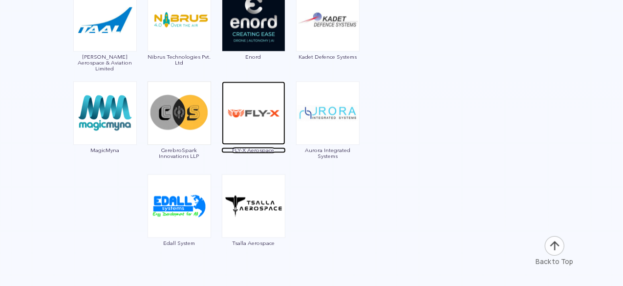
click at [257, 149] on span "FLY-X Aerospace" at bounding box center [253, 150] width 64 height 6
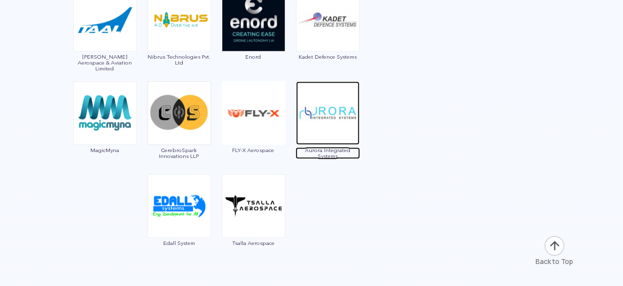
click at [326, 150] on span "Aurora Integrated Systems" at bounding box center [328, 153] width 64 height 12
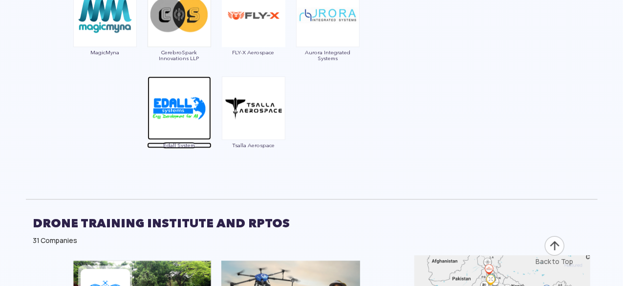
click at [183, 142] on span "Edall System" at bounding box center [179, 145] width 64 height 6
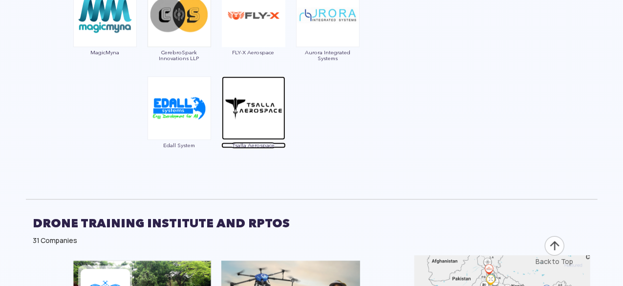
click at [245, 144] on span "Tsalla Aerospace" at bounding box center [253, 145] width 64 height 6
